Goal: Transaction & Acquisition: Purchase product/service

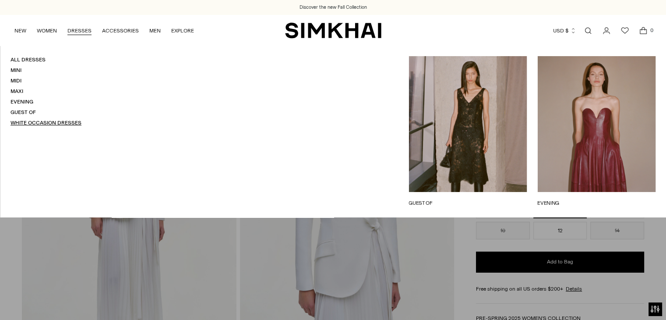
click at [53, 121] on link "White Occasion Dresses" at bounding box center [46, 123] width 71 height 6
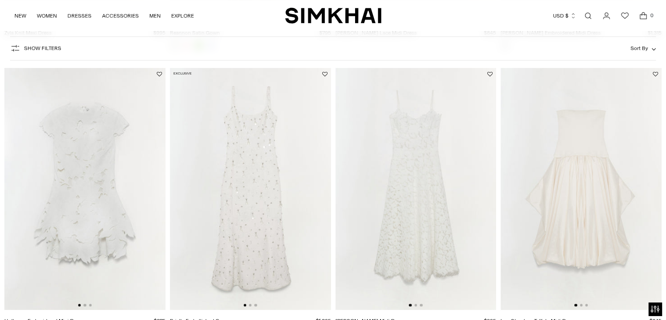
scroll to position [350, 0]
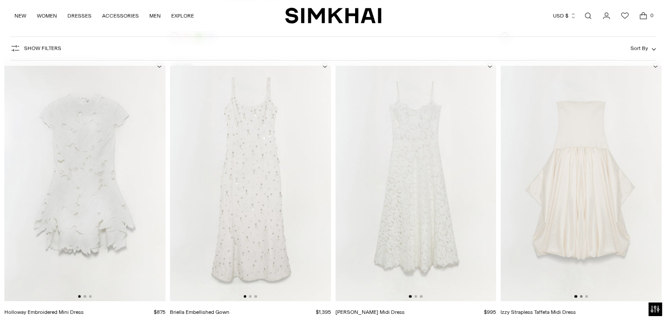
click at [581, 296] on button "Go to slide 2" at bounding box center [581, 296] width 3 height 3
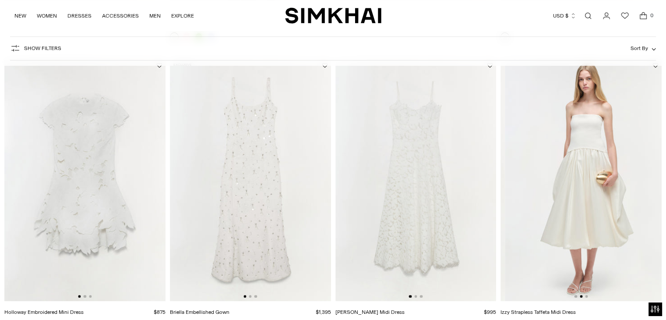
scroll to position [0, 161]
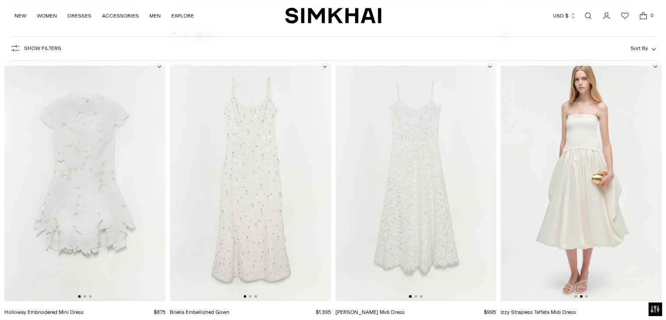
click at [414, 296] on div at bounding box center [416, 296] width 14 height 3
click at [414, 296] on button "Go to slide 2" at bounding box center [415, 296] width 3 height 3
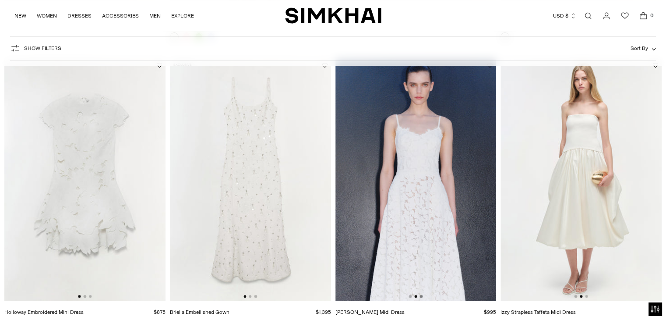
click at [420, 296] on button "Go to slide 3" at bounding box center [421, 296] width 3 height 3
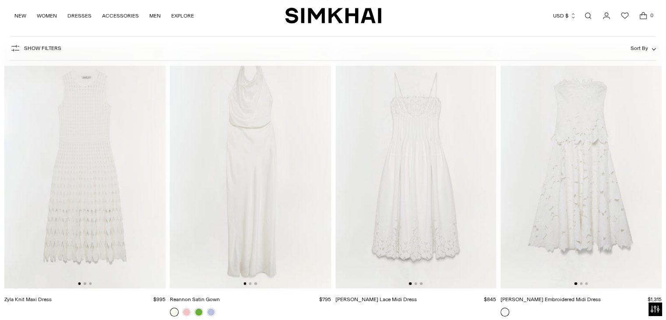
scroll to position [88, 0]
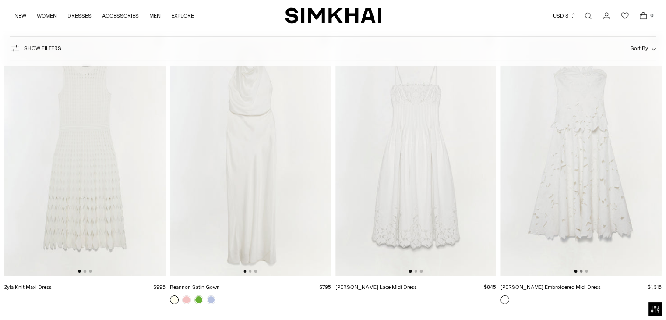
click at [580, 271] on button "Go to slide 2" at bounding box center [581, 271] width 3 height 3
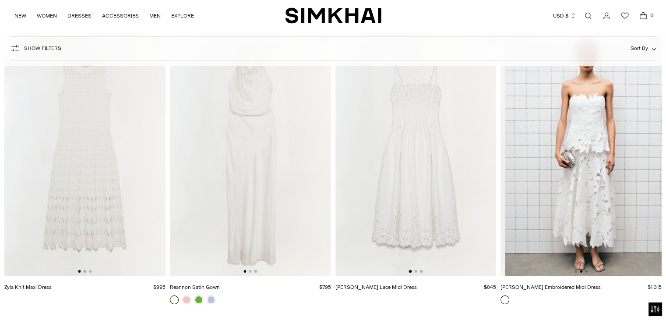
scroll to position [0, 161]
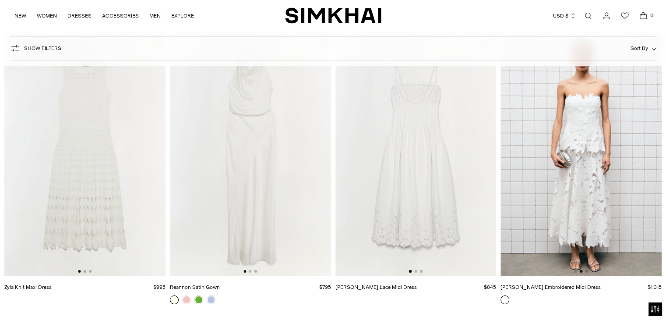
click at [417, 271] on div at bounding box center [416, 271] width 14 height 3
click at [416, 271] on button "Go to slide 2" at bounding box center [415, 271] width 3 height 3
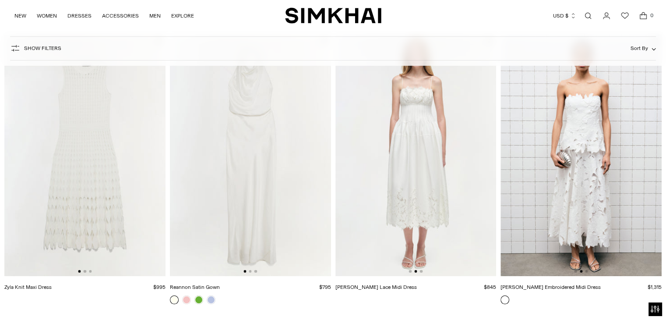
click at [249, 272] on div at bounding box center [250, 271] width 14 height 3
click at [250, 271] on button "Go to slide 2" at bounding box center [250, 271] width 3 height 3
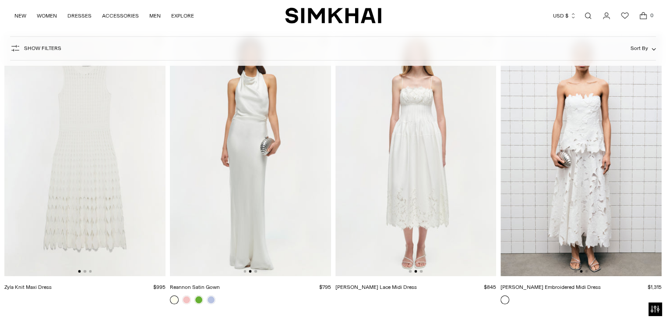
scroll to position [131, 0]
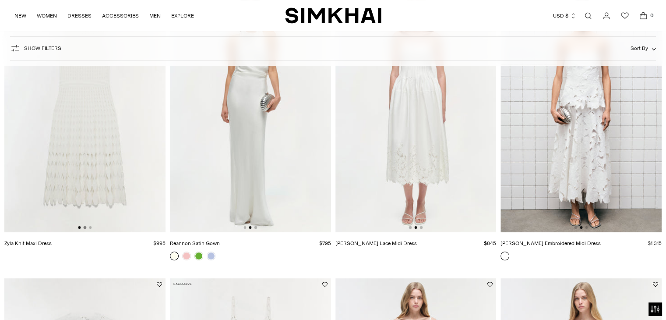
click at [84, 228] on button "Go to slide 2" at bounding box center [85, 227] width 3 height 3
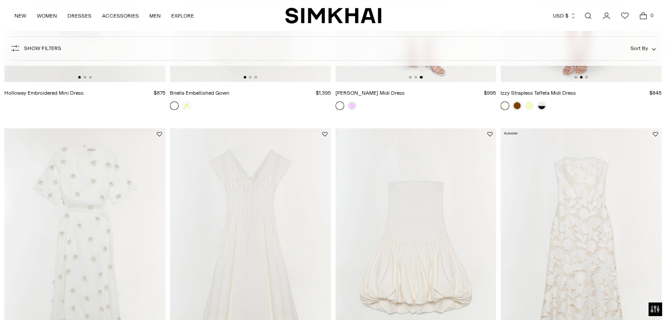
scroll to position [657, 0]
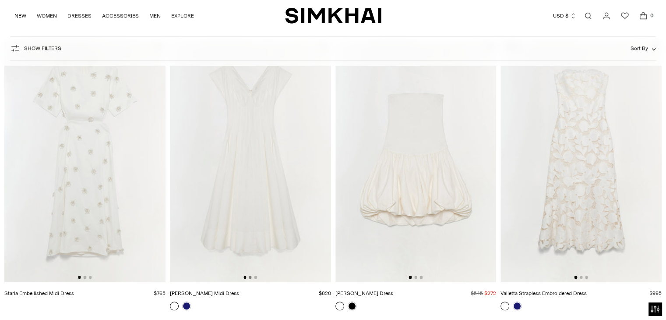
click at [249, 277] on button "Go to slide 2" at bounding box center [250, 276] width 3 height 3
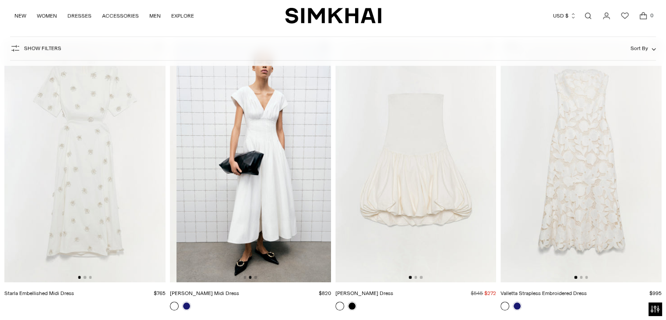
scroll to position [0, 161]
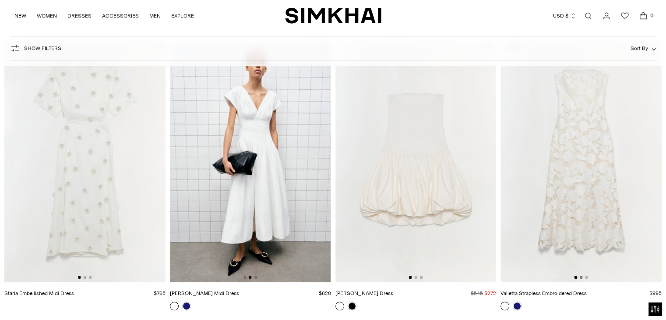
click at [581, 276] on button "Go to slide 2" at bounding box center [581, 276] width 3 height 3
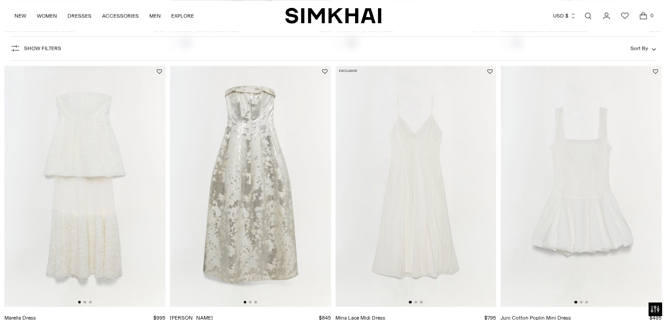
scroll to position [963, 0]
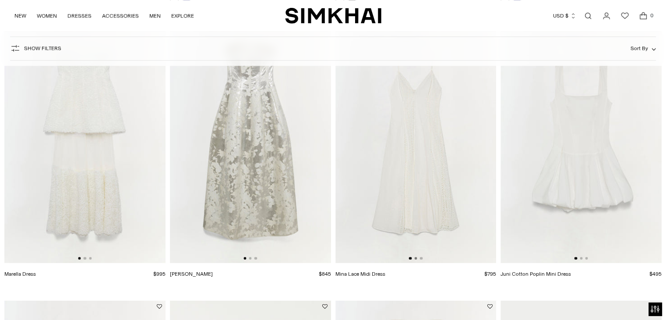
click at [415, 258] on button "Go to slide 2" at bounding box center [415, 258] width 3 height 3
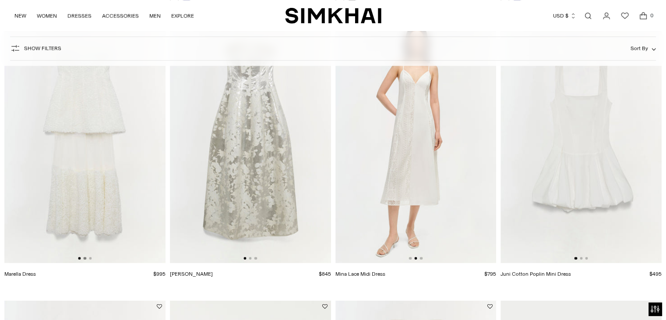
click at [84, 258] on button "Go to slide 2" at bounding box center [85, 258] width 3 height 3
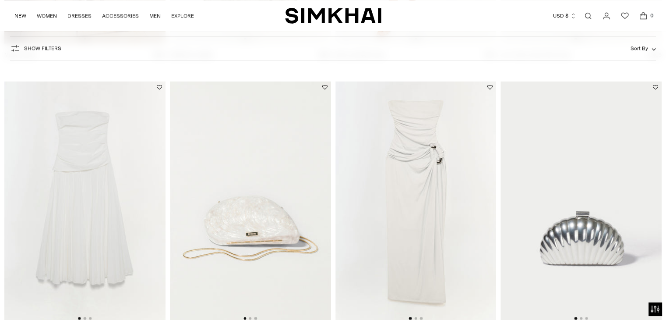
scroll to position [1226, 0]
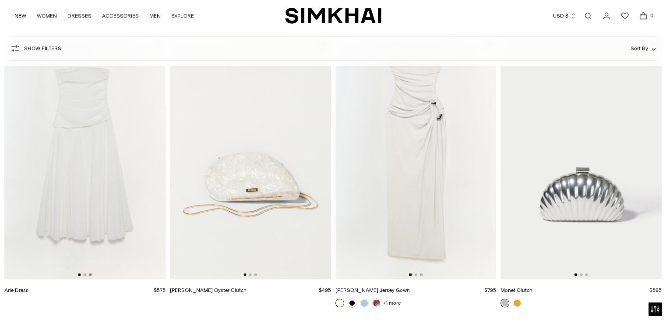
click at [89, 274] on button "Go to slide 3" at bounding box center [90, 274] width 3 height 3
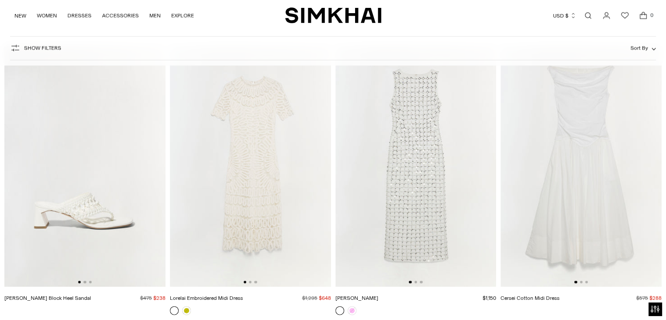
scroll to position [1795, 0]
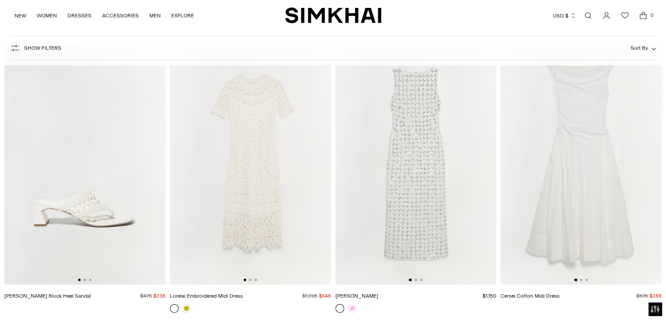
click at [578, 279] on div at bounding box center [581, 279] width 14 height 3
click at [580, 280] on button "Go to slide 2" at bounding box center [581, 279] width 3 height 3
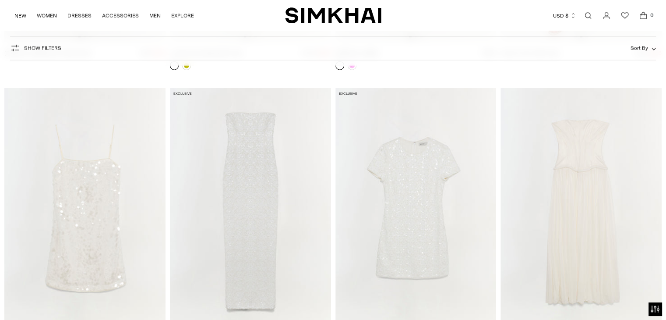
scroll to position [2058, 0]
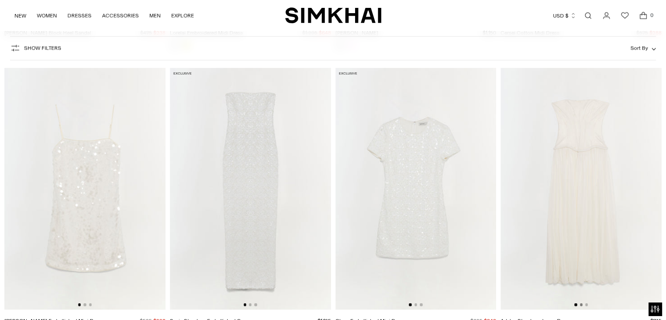
click at [580, 305] on button "Go to slide 2" at bounding box center [581, 304] width 3 height 3
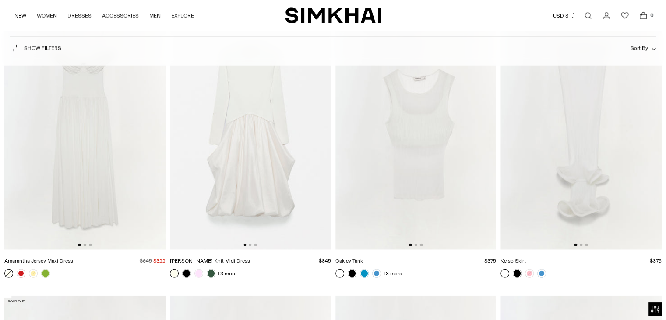
scroll to position [0, 0]
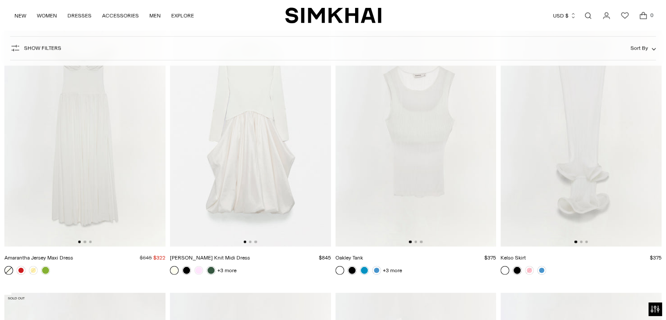
click at [249, 243] on div at bounding box center [250, 241] width 14 height 3
click at [250, 242] on button "Go to slide 2" at bounding box center [250, 241] width 3 height 3
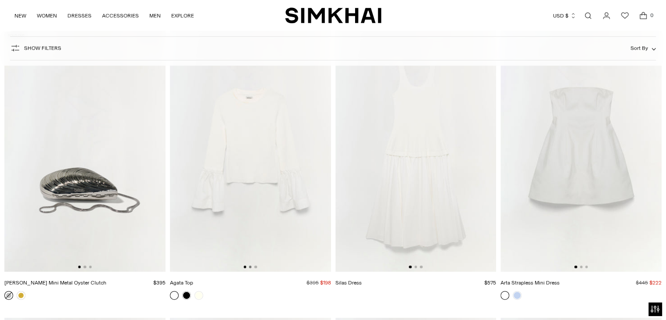
click at [249, 265] on button "Go to slide 2" at bounding box center [250, 266] width 3 height 3
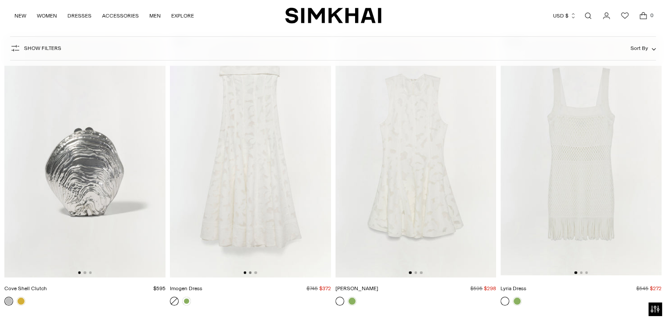
click at [251, 272] on button "Go to slide 2" at bounding box center [250, 272] width 3 height 3
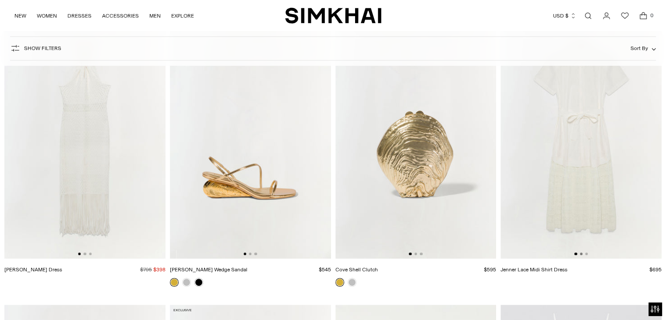
click at [580, 253] on button "Go to slide 2" at bounding box center [581, 253] width 3 height 3
